Goal: Task Accomplishment & Management: Use online tool/utility

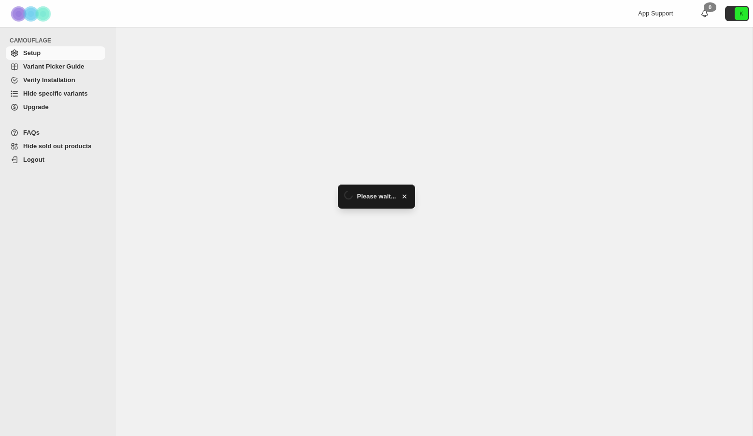
click at [64, 93] on span "Hide specific variants" at bounding box center [55, 93] width 65 height 7
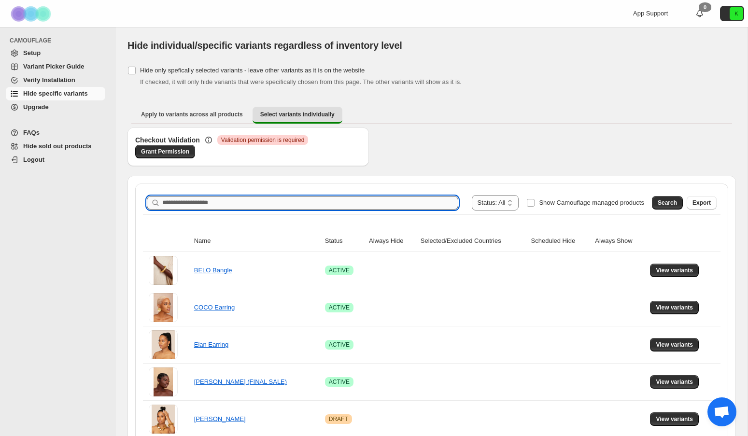
click at [321, 198] on input "Search product name" at bounding box center [310, 203] width 296 height 14
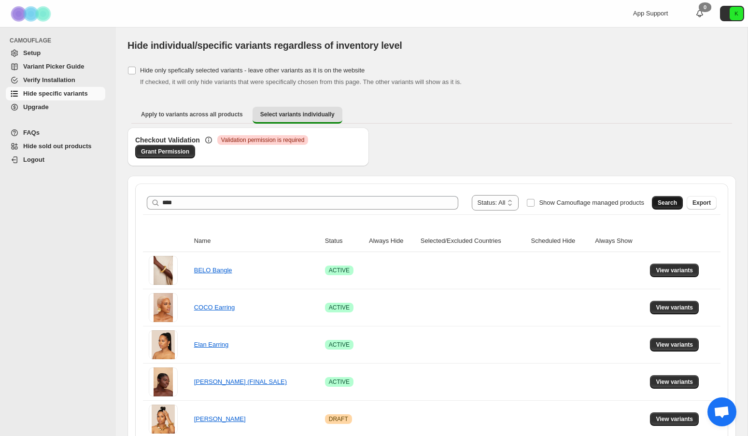
click at [664, 198] on button "Search" at bounding box center [667, 203] width 31 height 14
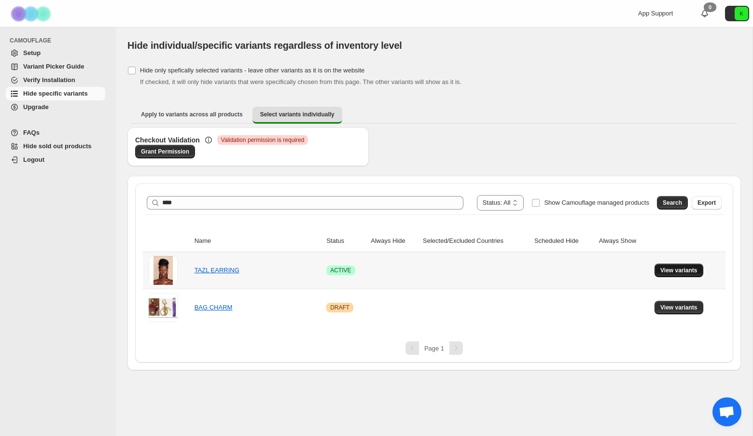
click at [678, 268] on span "View variants" at bounding box center [678, 270] width 37 height 8
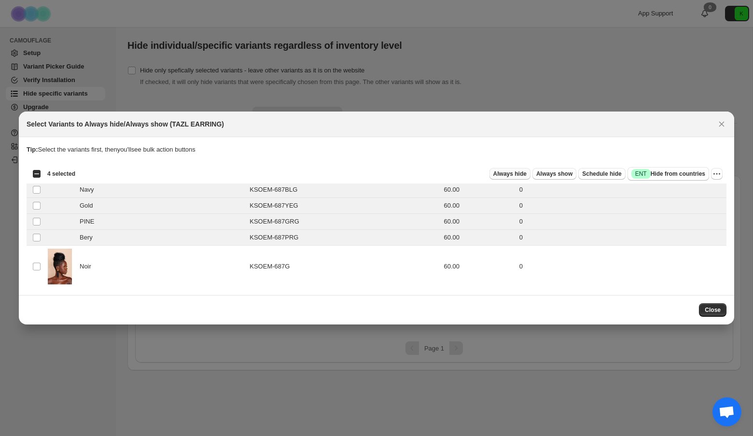
click at [512, 173] on span "Always hide" at bounding box center [509, 174] width 33 height 8
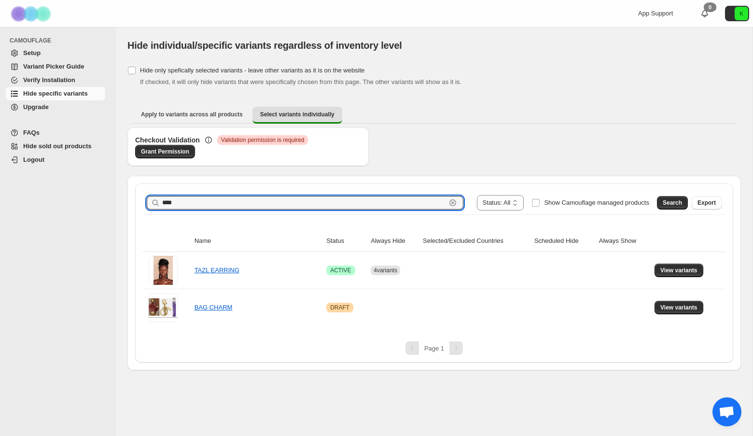
drag, startPoint x: 198, startPoint y: 201, endPoint x: 147, endPoint y: 199, distance: 51.7
click at [146, 199] on div "**********" at bounding box center [434, 202] width 583 height 23
type input "****"
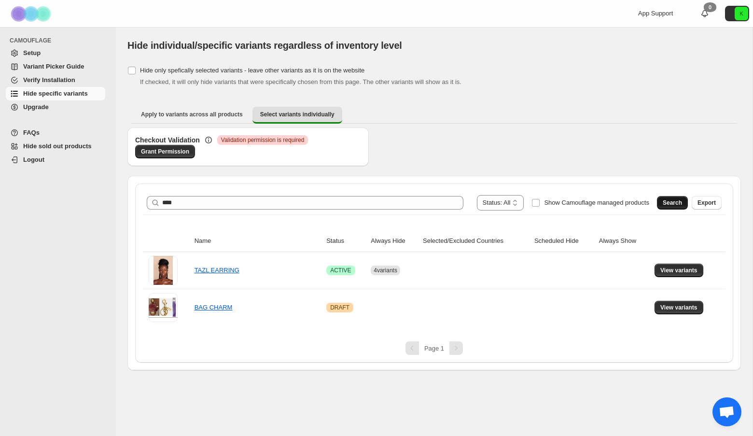
click at [666, 202] on span "Search" at bounding box center [672, 203] width 19 height 8
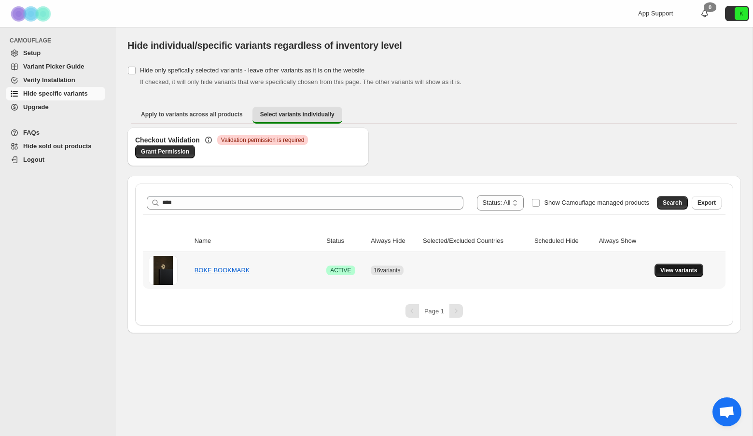
click at [673, 267] on span "View variants" at bounding box center [678, 270] width 37 height 8
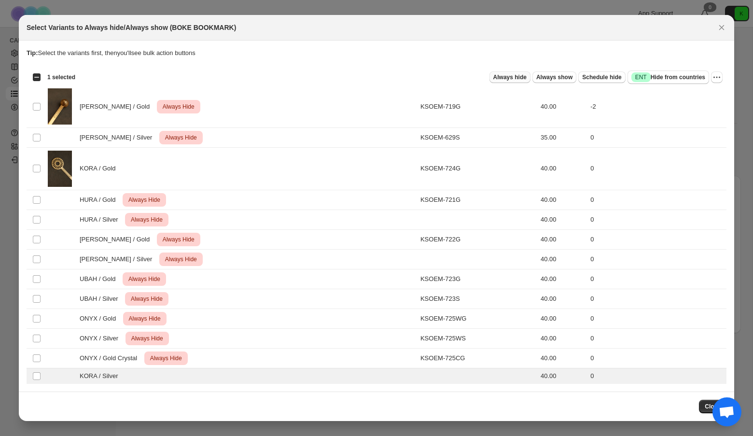
click at [512, 76] on span "Always hide" at bounding box center [509, 77] width 33 height 8
